Goal: Information Seeking & Learning: Learn about a topic

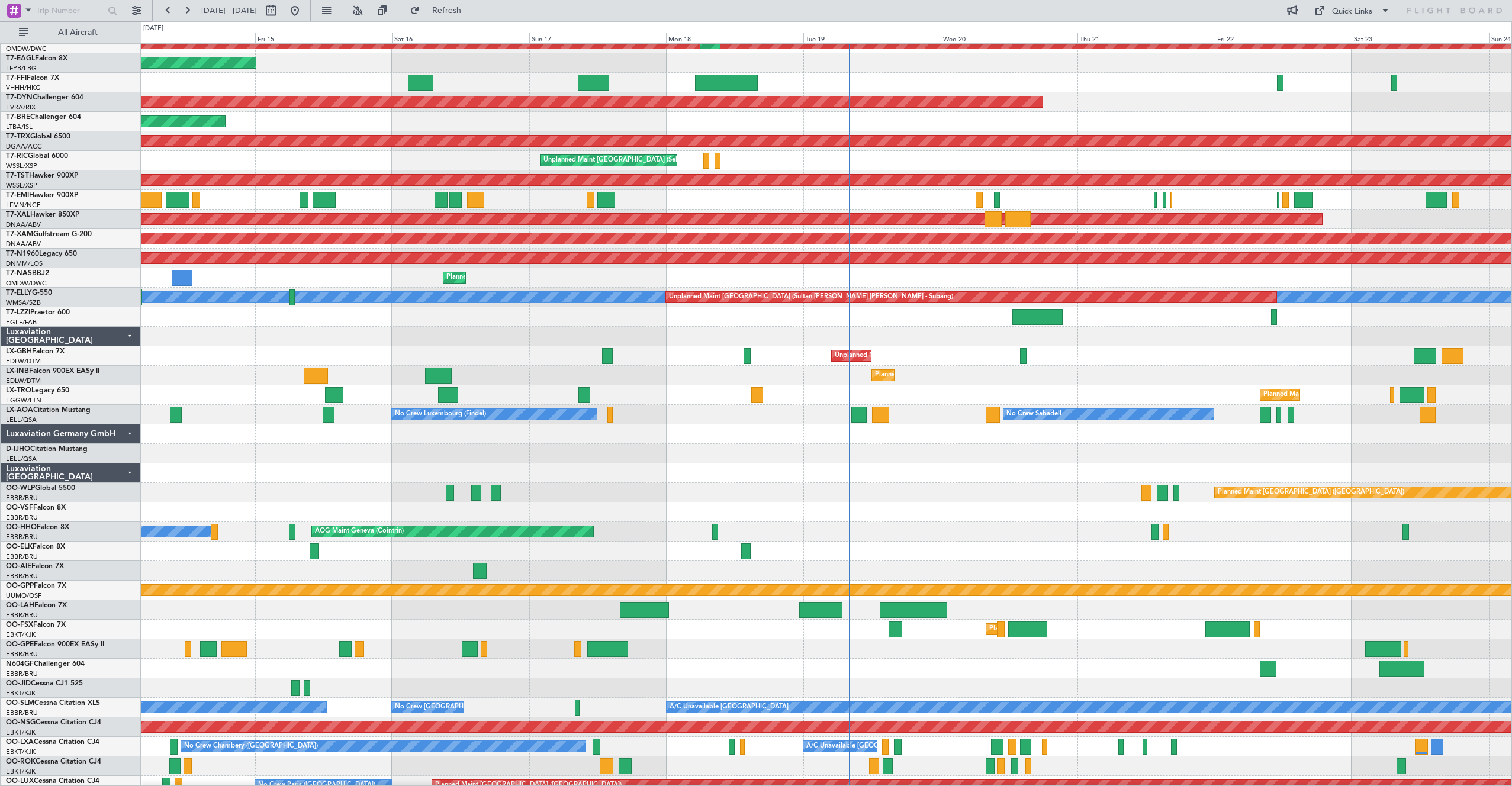
scroll to position [364, 0]
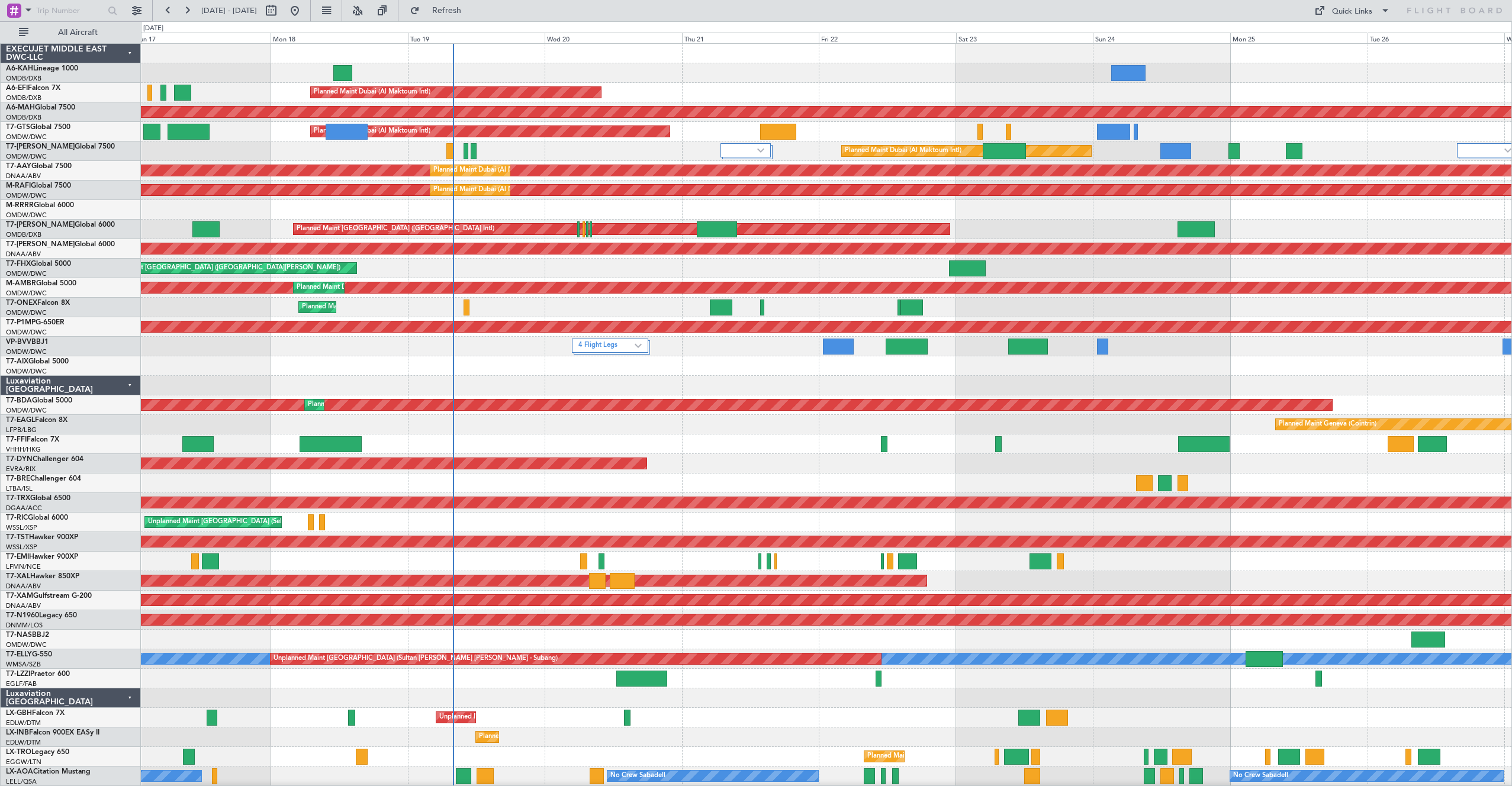
click at [594, 570] on div at bounding box center [826, 562] width 1371 height 19
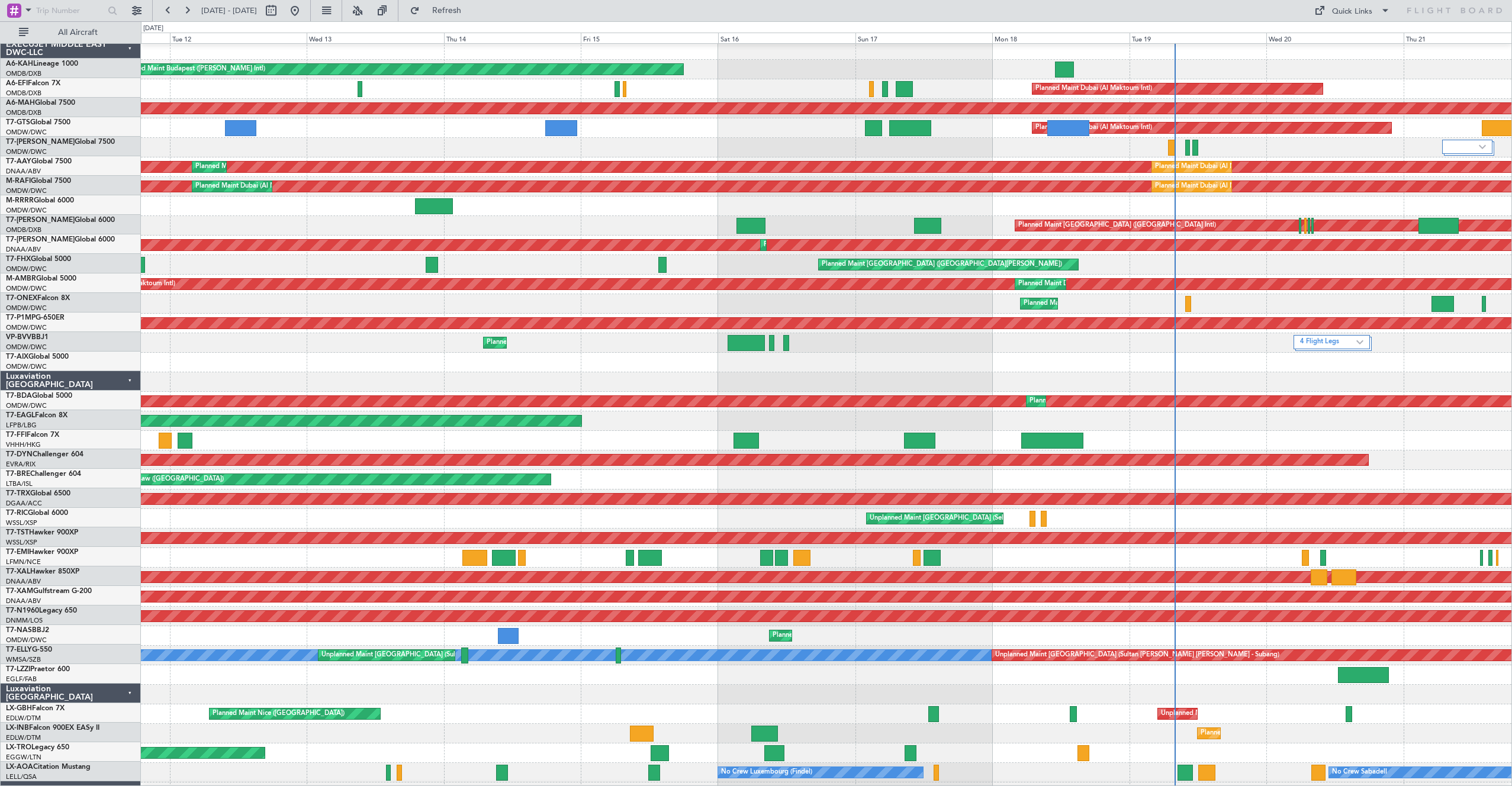
scroll to position [4, 0]
click at [787, 557] on div at bounding box center [826, 558] width 1371 height 19
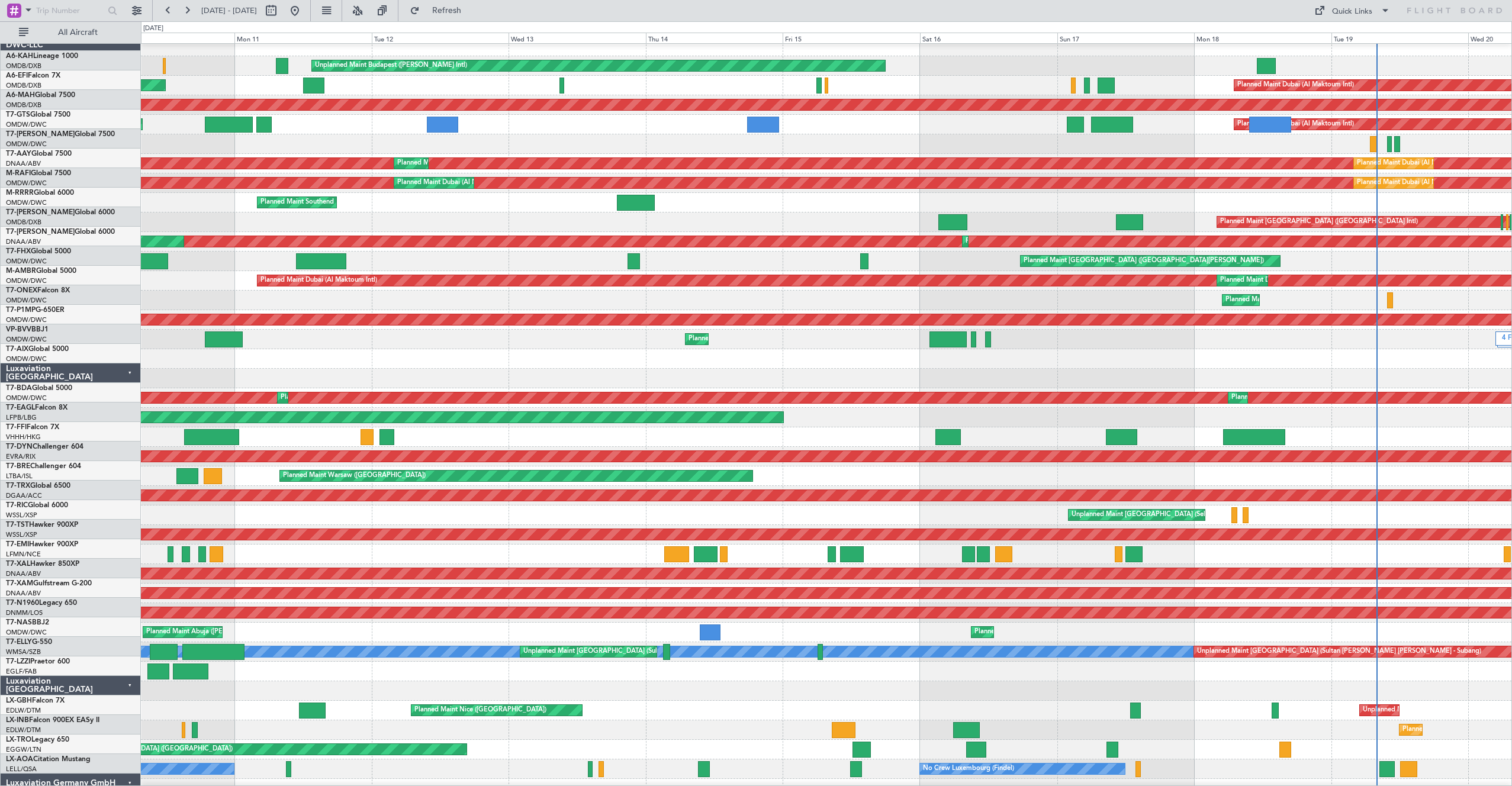
scroll to position [13, 0]
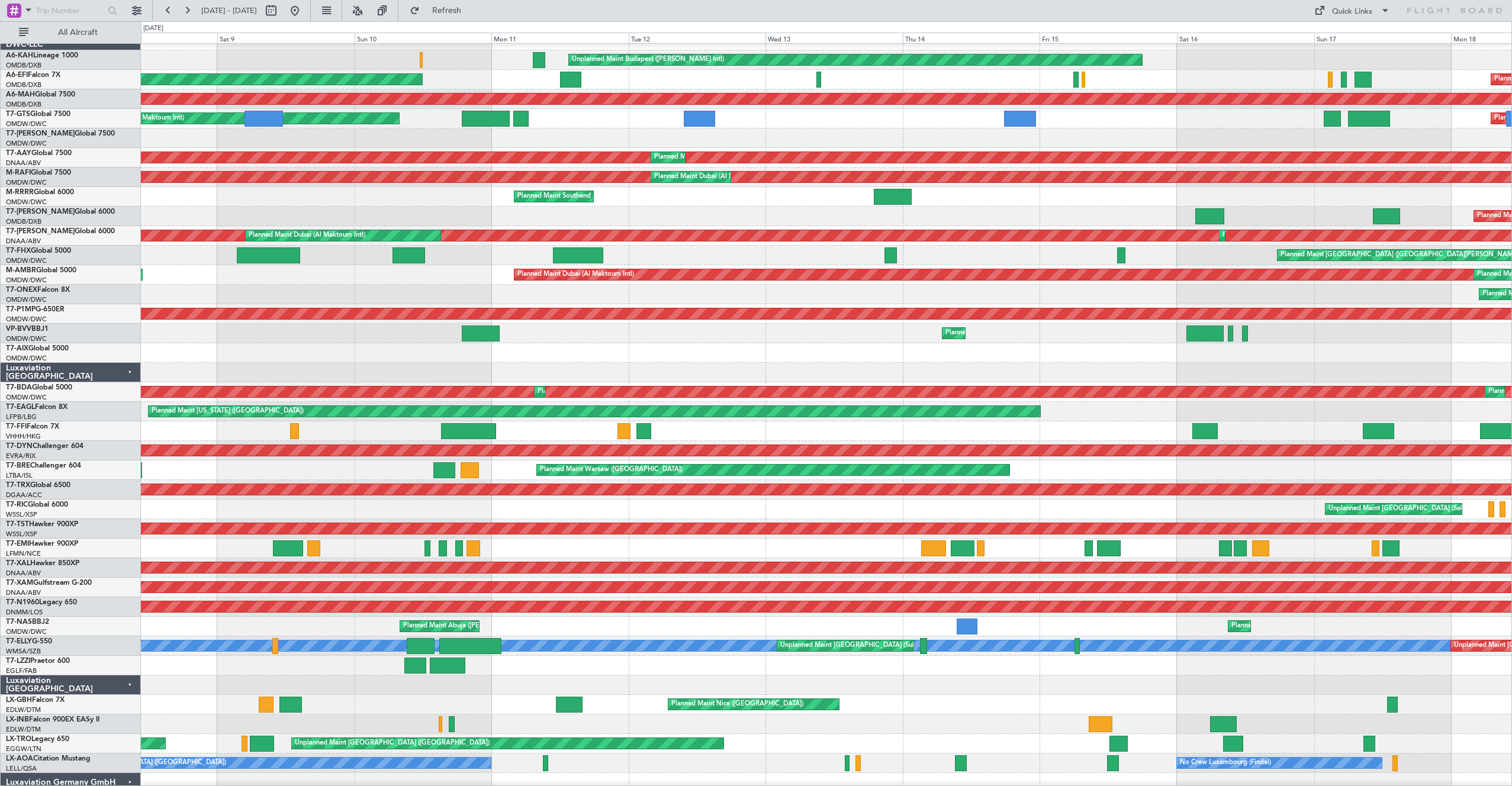
click at [797, 540] on div at bounding box center [826, 548] width 1371 height 19
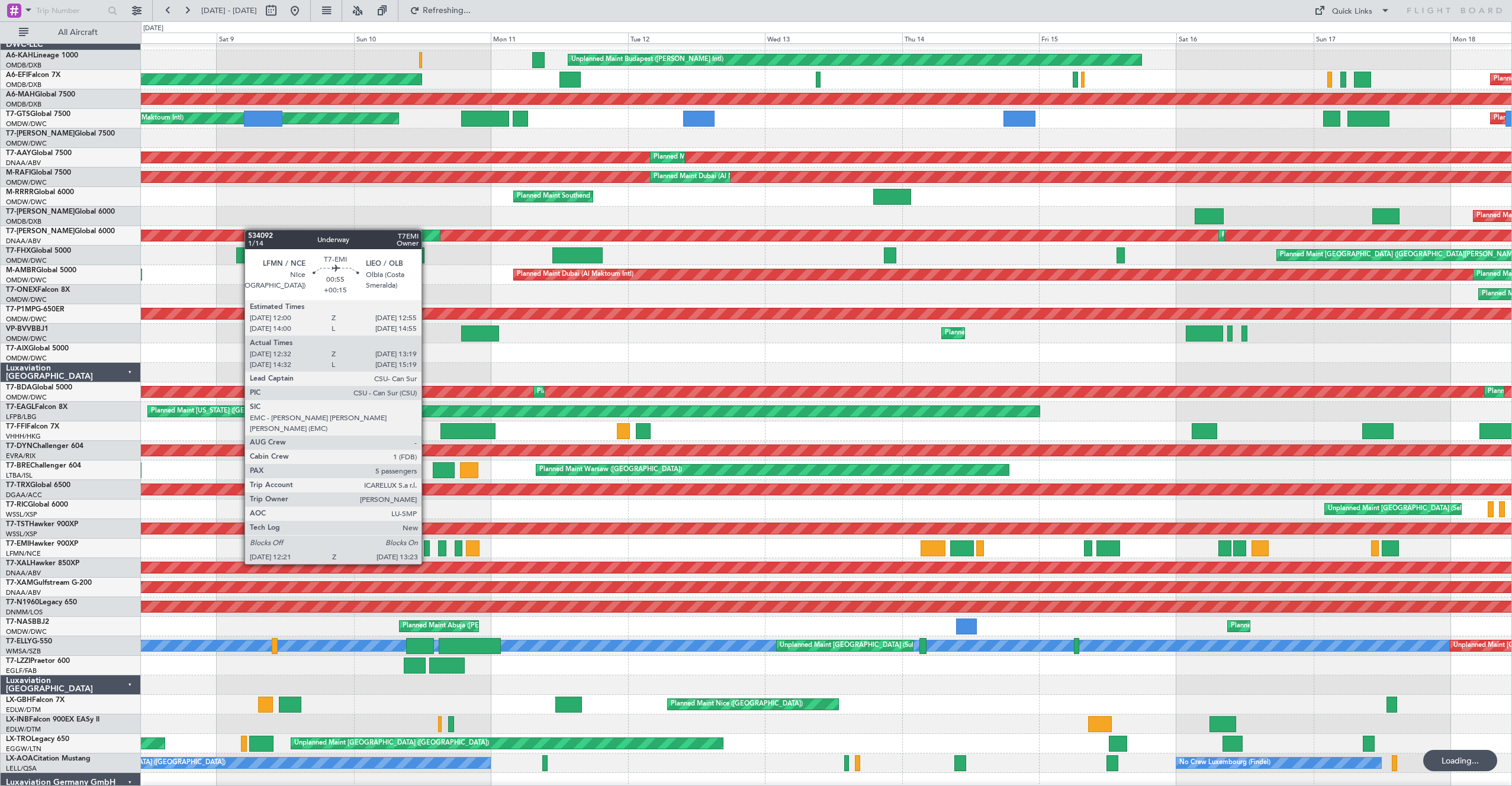
click at [427, 542] on div at bounding box center [427, 548] width 6 height 16
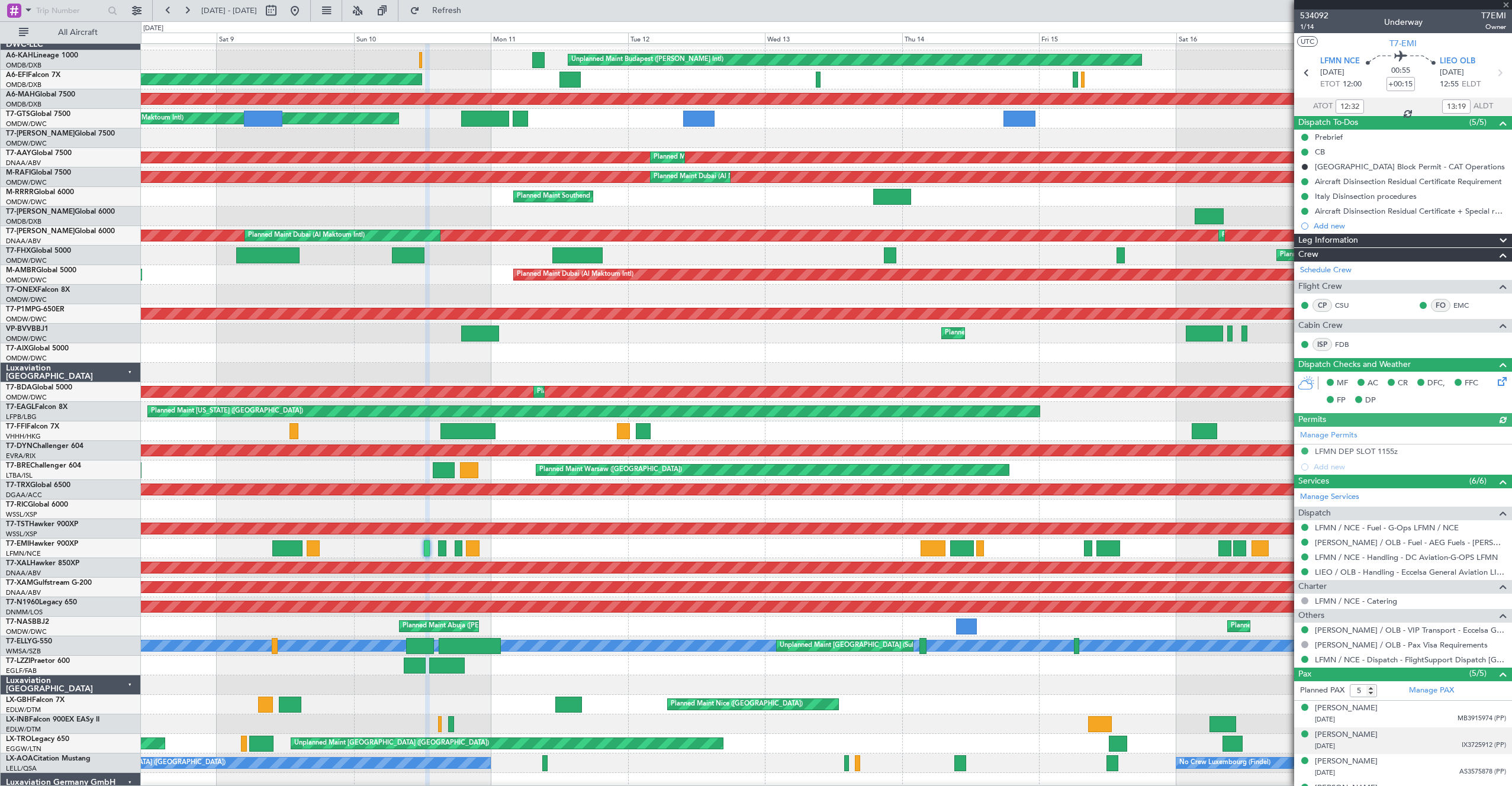
scroll to position [47, 0]
